Goal: Task Accomplishment & Management: Manage account settings

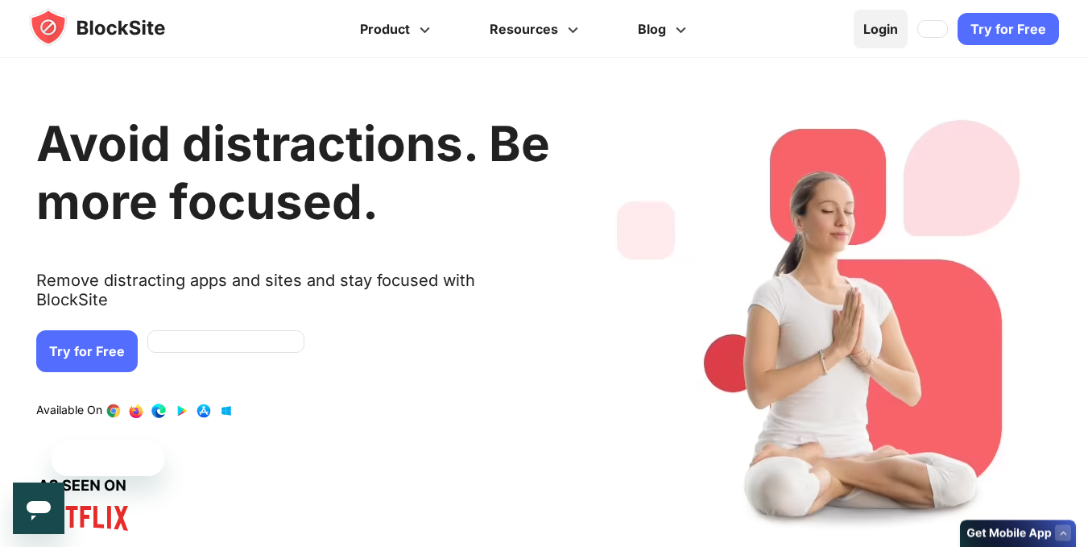
click at [874, 29] on link "Login" at bounding box center [880, 29] width 54 height 39
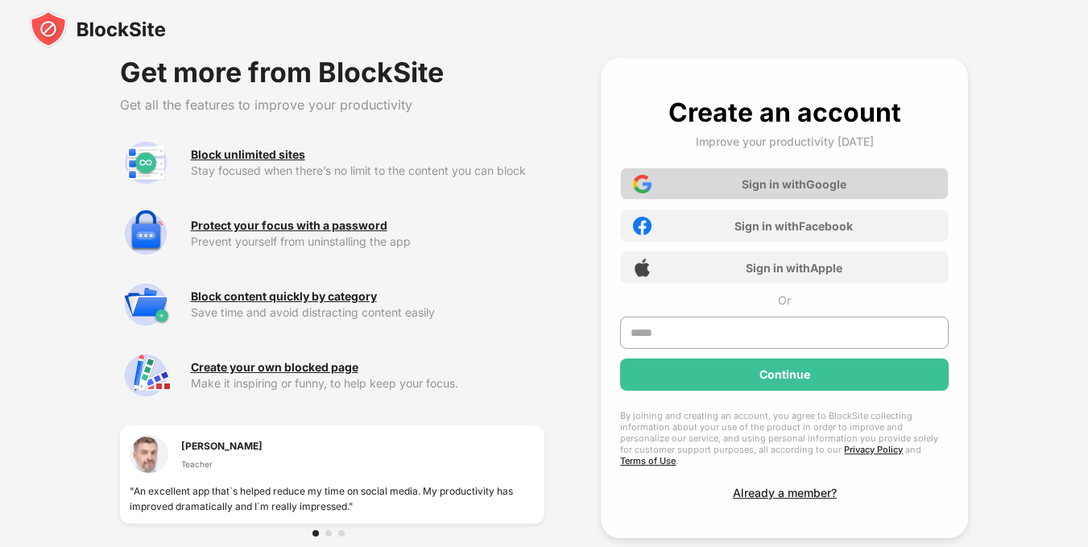
click at [844, 182] on div "Sign in with Google" at bounding box center [793, 184] width 105 height 14
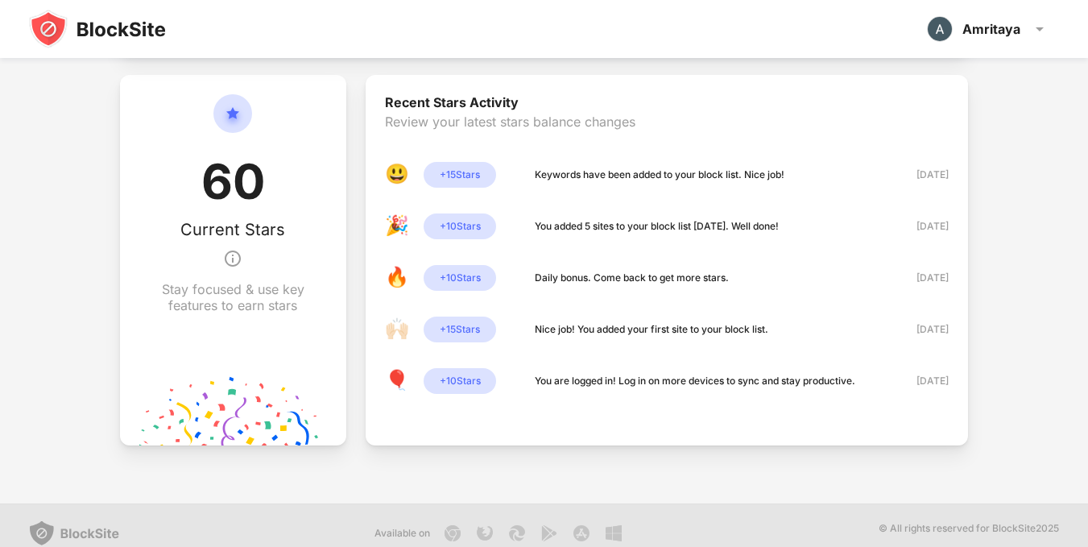
scroll to position [442, 0]
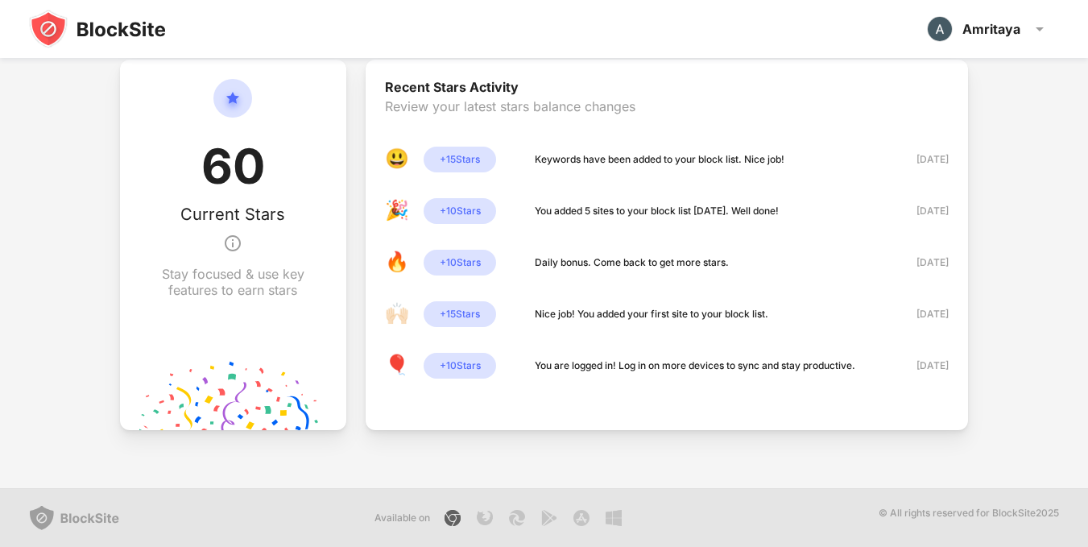
click at [451, 513] on img at bounding box center [452, 517] width 19 height 19
